Goal: Contribute content: Add original content to the website for others to see

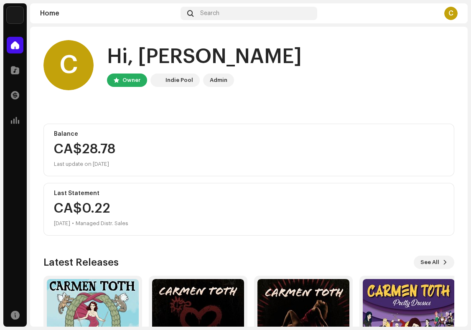
scroll to position [83, 0]
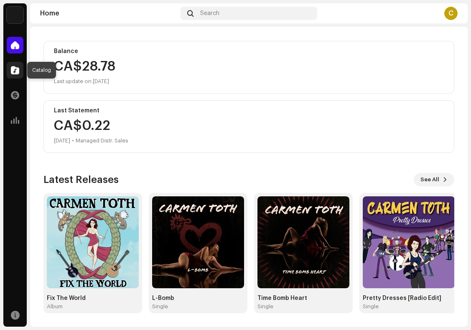
click at [18, 70] on span at bounding box center [15, 70] width 8 height 7
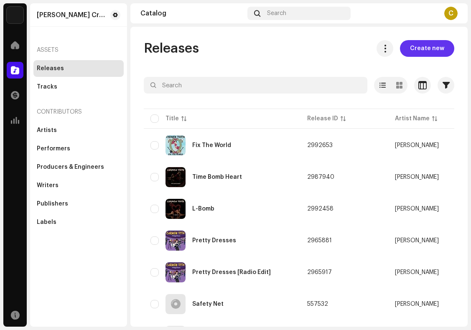
click at [430, 48] on span "Create new" at bounding box center [427, 48] width 34 height 17
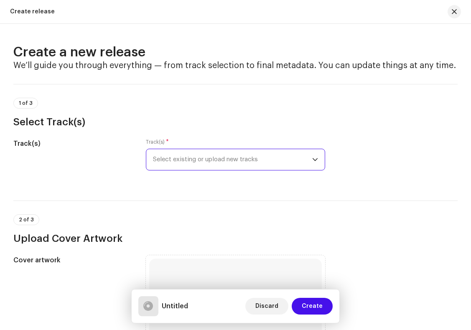
click at [277, 161] on span "Select existing or upload new tracks" at bounding box center [232, 159] width 159 height 21
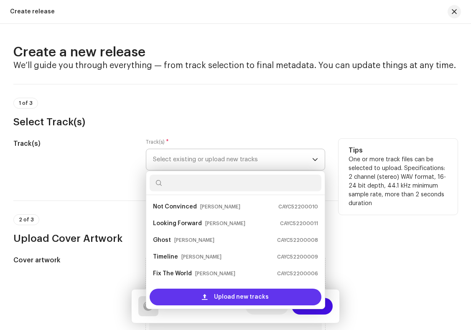
click at [224, 296] on span "Upload new tracks" at bounding box center [241, 296] width 55 height 17
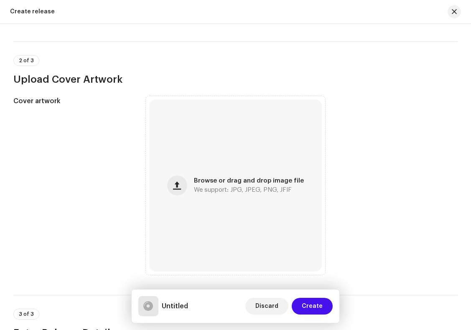
scroll to position [261, 0]
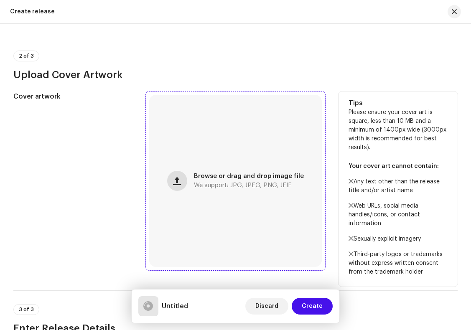
click at [179, 182] on span "button" at bounding box center [177, 180] width 8 height 7
